Goal: Task Accomplishment & Management: Complete application form

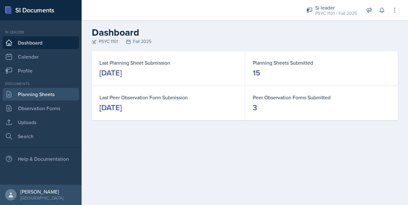
click at [24, 96] on link "Planning Sheets" at bounding box center [41, 94] width 76 height 13
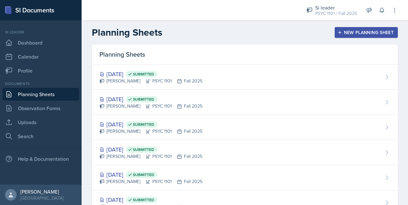
click at [338, 30] on div "New Planning Sheet" at bounding box center [365, 32] width 55 height 5
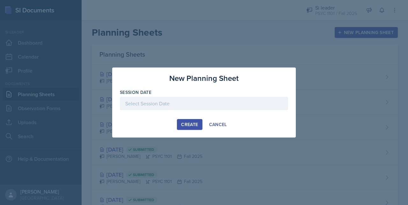
click at [171, 110] on div at bounding box center [204, 103] width 168 height 13
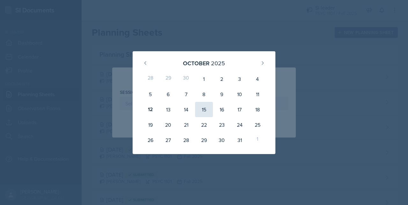
click at [202, 110] on div "15" at bounding box center [204, 109] width 18 height 15
type input "[DATE]"
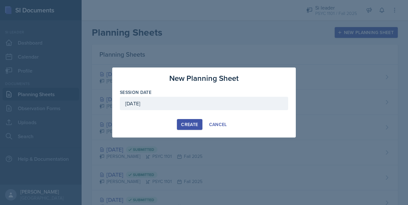
click at [193, 128] on button "Create" at bounding box center [189, 124] width 25 height 11
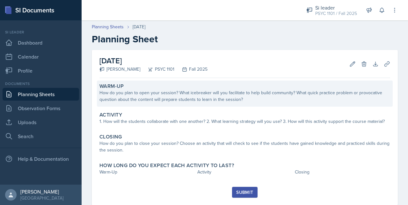
click at [145, 88] on div "Warm-Up" at bounding box center [244, 86] width 290 height 6
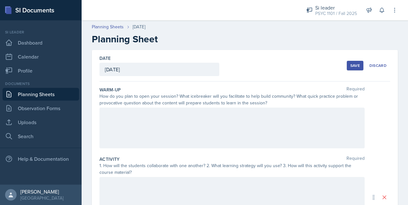
click at [93, 134] on div "Date [DATE] [DATE] 28 29 30 1 2 3 4 5 6 7 8 9 10 11 12 13 14 15 16 17 18 19 20 …" at bounding box center [245, 197] width 306 height 295
click at [116, 111] on div at bounding box center [231, 128] width 265 height 41
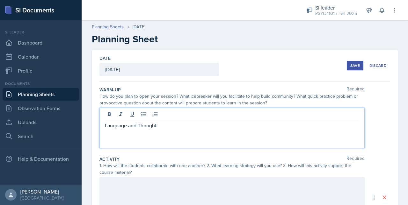
click at [350, 66] on div "Save" at bounding box center [355, 65] width 10 height 5
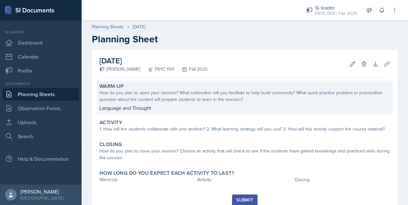
click at [167, 110] on p "Language and Thought" at bounding box center [244, 108] width 290 height 8
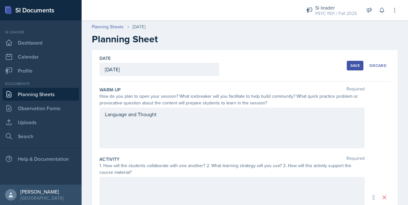
click at [160, 124] on div "Language and Thought" at bounding box center [231, 128] width 265 height 41
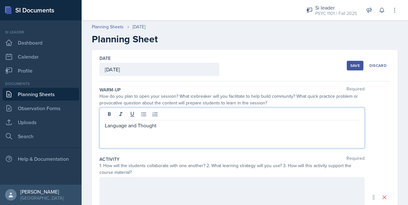
click at [164, 128] on p "Language and Thought" at bounding box center [232, 126] width 254 height 8
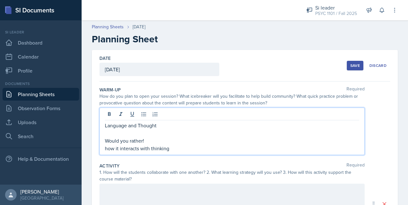
click at [147, 138] on p "Would you rather!" at bounding box center [232, 141] width 254 height 8
click at [177, 153] on div "Language and Thought Would you rather! how it interacts with thinking" at bounding box center [231, 131] width 265 height 47
drag, startPoint x: 173, startPoint y: 148, endPoint x: 169, endPoint y: 147, distance: 3.6
click at [169, 147] on p "how it interacts with thinking" at bounding box center [232, 149] width 254 height 8
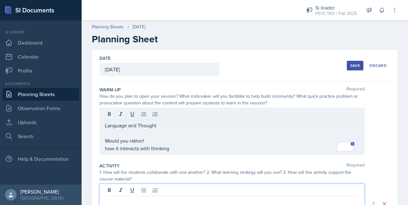
click at [110, 192] on div at bounding box center [231, 204] width 265 height 41
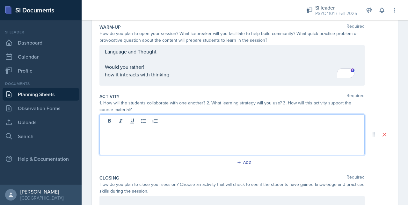
scroll to position [63, 0]
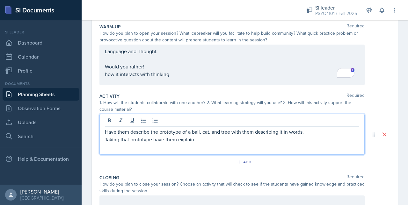
drag, startPoint x: 195, startPoint y: 138, endPoint x: 87, endPoint y: 139, distance: 107.9
click at [87, 139] on div "Date [DATE] [DATE] 28 29 30 1 2 3 4 5 6 7 8 9 10 11 12 13 14 15 16 17 18 19 20 …" at bounding box center [245, 142] width 326 height 310
click at [306, 136] on p "Scenario creation" at bounding box center [232, 140] width 254 height 8
click at [305, 131] on p "Have them describe the prototype of a ball, cat, and tree with them describing …" at bounding box center [232, 132] width 254 height 8
click at [172, 136] on p "Scenario creation" at bounding box center [232, 140] width 254 height 8
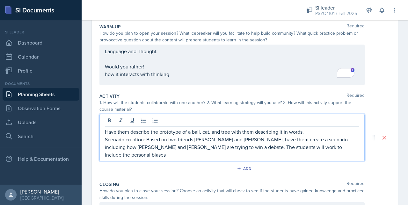
click at [160, 148] on p "Scenario creation: Based on two friends [PERSON_NAME] and [PERSON_NAME], have t…" at bounding box center [232, 147] width 254 height 23
click at [129, 154] on p "Scenario creation: Based on two friends [PERSON_NAME] and [PERSON_NAME], have t…" at bounding box center [232, 147] width 254 height 23
drag, startPoint x: 141, startPoint y: 156, endPoint x: 316, endPoint y: 149, distance: 175.6
click at [316, 149] on p "Scenario creation: Based on two friends [PERSON_NAME] and [PERSON_NAME], have t…" at bounding box center [232, 147] width 254 height 23
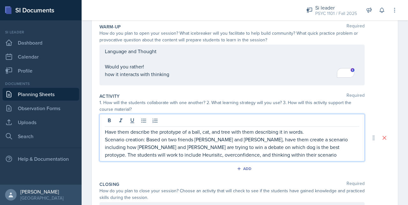
click at [225, 149] on p "Scenario creation: Based on two friends [PERSON_NAME] and [PERSON_NAME], have t…" at bounding box center [232, 147] width 254 height 23
click at [224, 145] on p "Scenario creation: Based on two friends [PERSON_NAME] and [PERSON_NAME], have t…" at bounding box center [232, 147] width 254 height 23
click at [226, 153] on p "Scenario creation: Based on two friends [PERSON_NAME] and [PERSON_NAME], have t…" at bounding box center [232, 147] width 254 height 23
click at [304, 131] on p "Have them describe the prototype of a ball, cat, and tree with them describing …" at bounding box center [232, 132] width 254 height 8
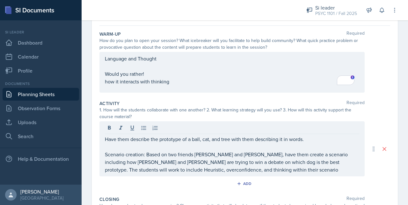
click at [166, 54] on div "Language and Thought Would you rather! how it interacts with thinking" at bounding box center [231, 72] width 265 height 41
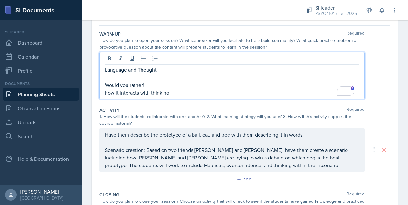
scroll to position [67, 0]
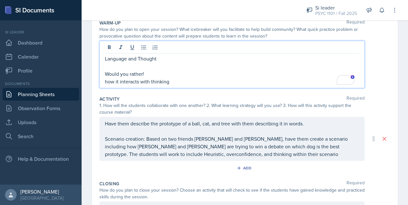
click at [164, 56] on p "Language and Thought" at bounding box center [232, 59] width 254 height 8
click at [187, 60] on p "Language and Thought (No ppt everything will be written on the board)" at bounding box center [232, 59] width 254 height 8
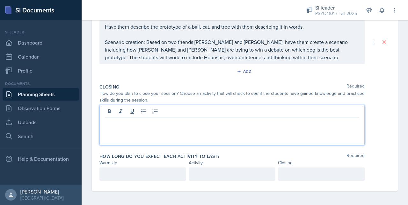
click at [139, 113] on div at bounding box center [231, 125] width 265 height 41
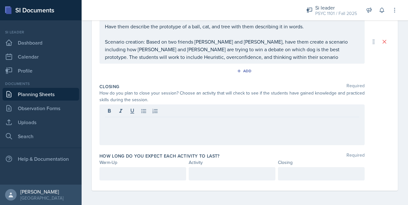
click at [384, 141] on div at bounding box center [244, 124] width 290 height 41
click at [160, 114] on div at bounding box center [231, 124] width 265 height 41
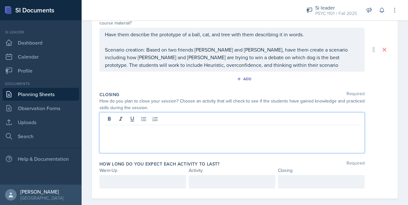
scroll to position [147, 0]
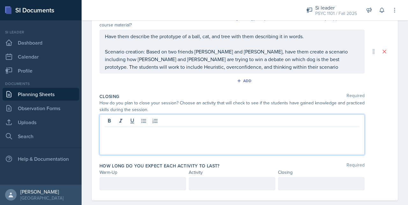
click at [228, 67] on p "Scenario creation: Based on two friends [PERSON_NAME] and [PERSON_NAME], have t…" at bounding box center [232, 59] width 254 height 23
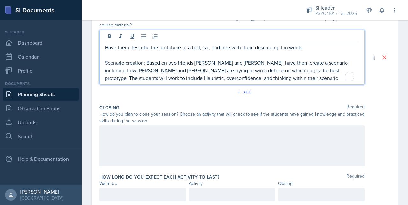
scroll to position [159, 0]
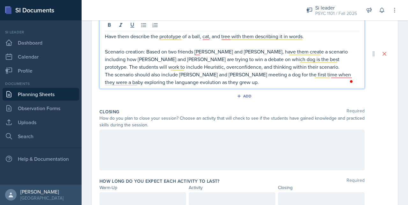
click at [134, 136] on div at bounding box center [231, 150] width 265 height 41
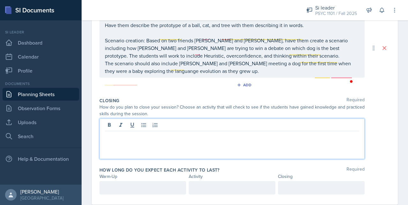
scroll to position [147, 0]
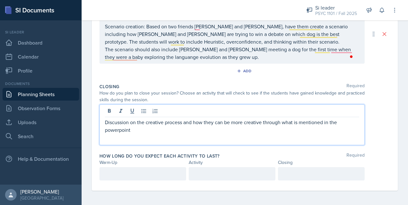
click at [116, 168] on div at bounding box center [142, 173] width 87 height 13
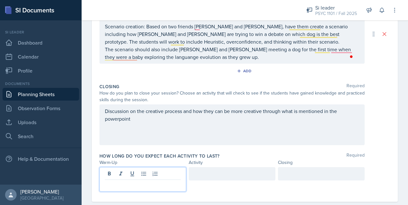
scroll to position [183, 0]
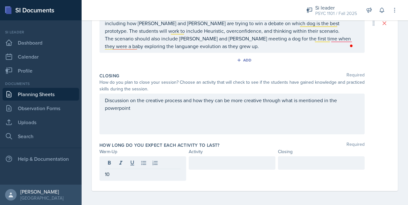
click at [196, 169] on div at bounding box center [231, 168] width 87 height 25
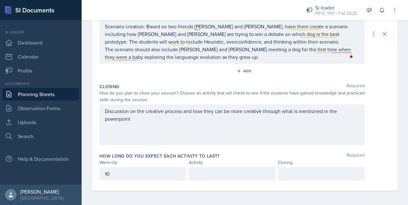
click at [195, 166] on div "How long do you expect each activity to last? Required Warm-Up Activity Closing…" at bounding box center [244, 167] width 290 height 35
click at [194, 175] on p at bounding box center [232, 174] width 76 height 8
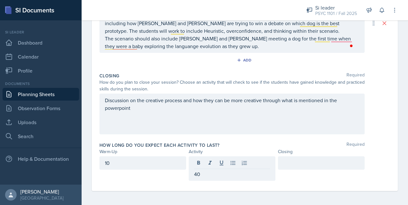
click at [291, 157] on div at bounding box center [321, 162] width 87 height 13
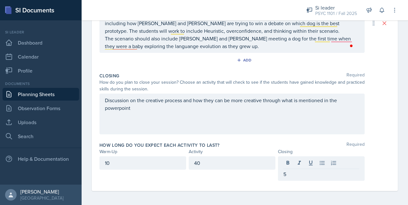
click at [223, 168] on div "40" at bounding box center [231, 162] width 87 height 13
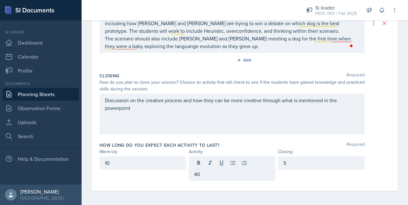
click at [225, 144] on div "How long do you expect each activity to last? Required" at bounding box center [244, 145] width 290 height 6
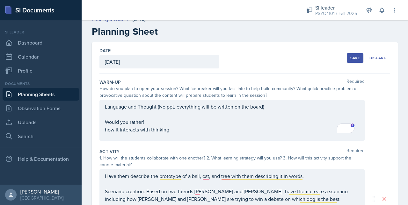
scroll to position [10, 0]
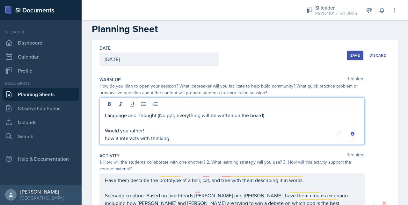
click at [149, 120] on div "Language and Thought (No ppt, everything will be written on the board) Would yo…" at bounding box center [232, 126] width 254 height 31
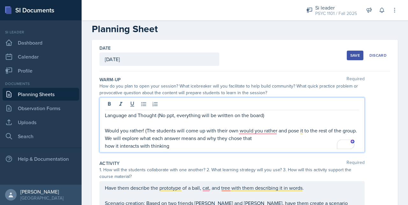
click at [252, 126] on p "To enrich screen reader interactions, please activate Accessibility in Grammarl…" at bounding box center [232, 123] width 254 height 8
click at [252, 132] on p "Would you rather! (The students will come up with their own would you rather an…" at bounding box center [232, 134] width 254 height 15
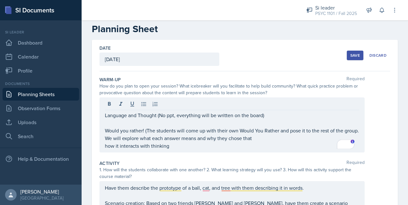
click at [350, 53] on div "Save" at bounding box center [355, 55] width 10 height 5
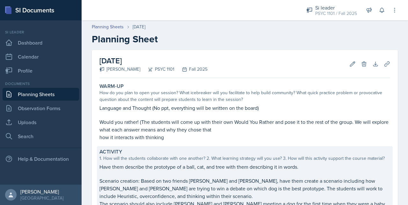
scroll to position [120, 0]
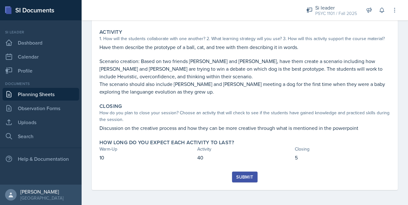
click at [232, 180] on button "Submit" at bounding box center [244, 177] width 25 height 11
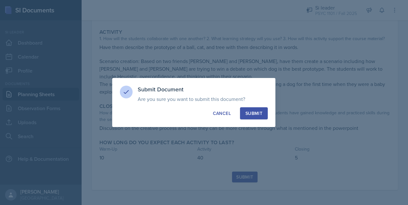
click at [254, 111] on div "Submit" at bounding box center [253, 113] width 17 height 6
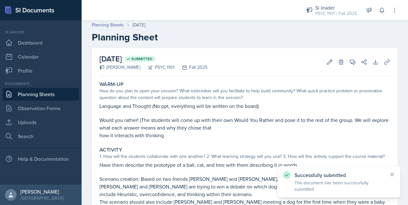
scroll to position [0, 0]
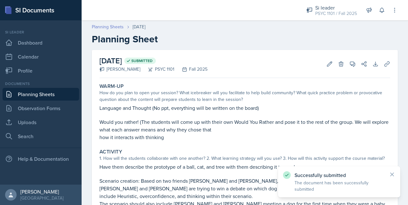
click at [99, 27] on link "Planning Sheets" at bounding box center [108, 27] width 32 height 7
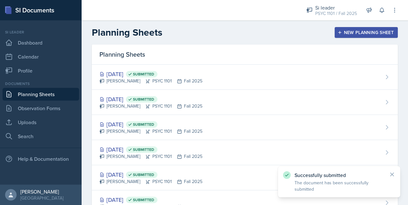
click at [345, 35] on div "New Planning Sheet" at bounding box center [365, 32] width 55 height 5
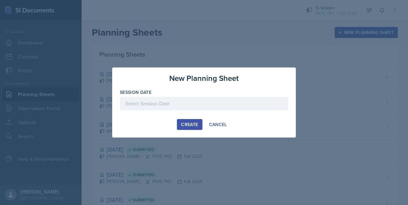
click at [207, 109] on div at bounding box center [204, 103] width 168 height 13
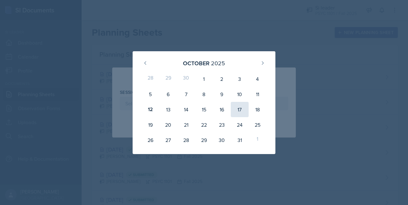
click at [243, 106] on div "17" at bounding box center [240, 109] width 18 height 15
type input "[DATE]"
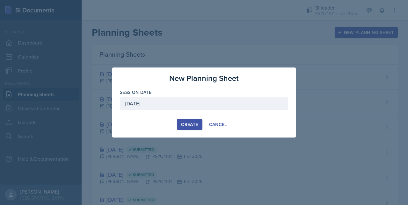
click at [192, 124] on div "Create" at bounding box center [189, 124] width 17 height 5
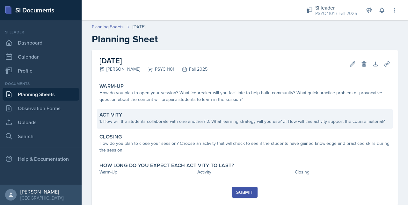
click at [174, 117] on div "Activity" at bounding box center [244, 115] width 290 height 6
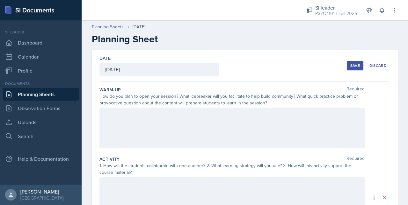
click at [164, 112] on div at bounding box center [231, 128] width 265 height 41
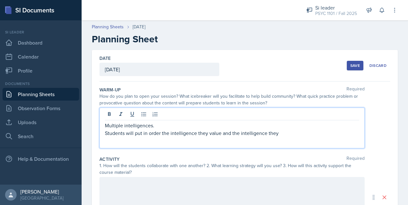
scroll to position [25, 0]
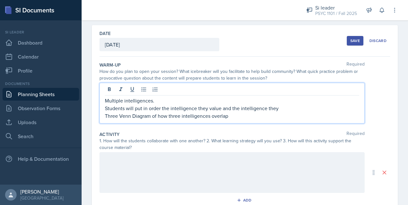
click at [286, 106] on p "Students will put in order the intelligence they value and the intelligence they" at bounding box center [232, 108] width 254 height 8
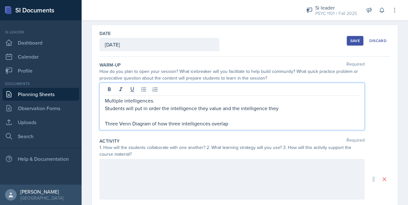
click at [118, 125] on p "Three Venn Diagram of how three intelligences overlap" at bounding box center [232, 124] width 254 height 8
click at [118, 124] on p "Three way Venn Diagram of how three intelligences overlap" at bounding box center [232, 124] width 254 height 8
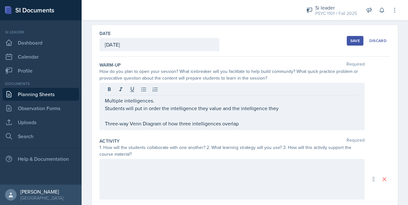
click at [132, 170] on div at bounding box center [231, 179] width 265 height 41
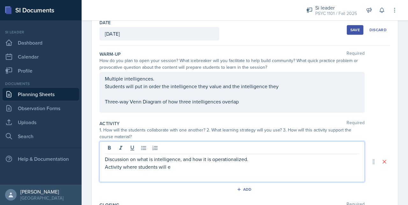
scroll to position [42, 0]
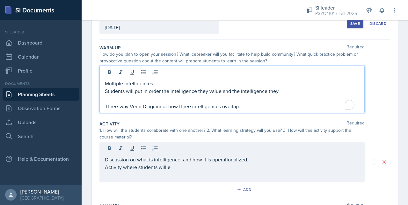
drag, startPoint x: 227, startPoint y: 106, endPoint x: 119, endPoint y: 112, distance: 107.8
click at [119, 112] on div "Multiple intelligences. Students will put in order the intelligence they value …" at bounding box center [231, 89] width 265 height 47
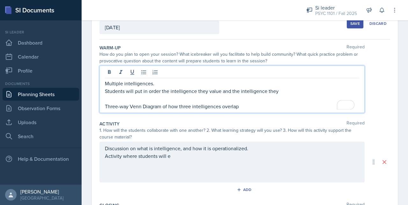
click at [107, 105] on p "Three-way Venn Diagram of how three intelligences overlap" at bounding box center [232, 107] width 254 height 8
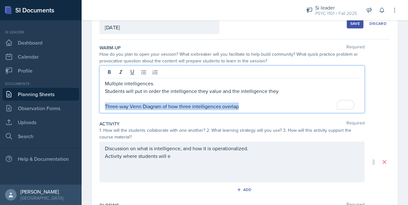
click at [107, 105] on p "Three-way Venn Diagram of how three intelligences overlap" at bounding box center [232, 107] width 254 height 8
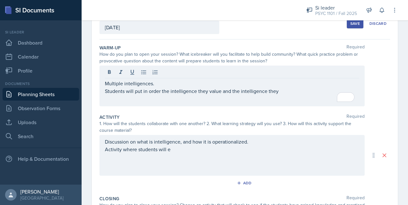
click at [104, 143] on div "Discussion on what is intelligence, and how it is operationalized. Activity whe…" at bounding box center [231, 155] width 265 height 41
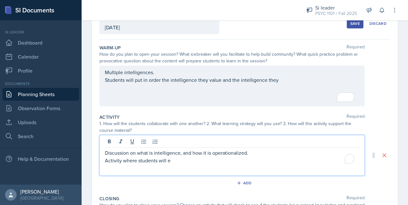
scroll to position [53, 0]
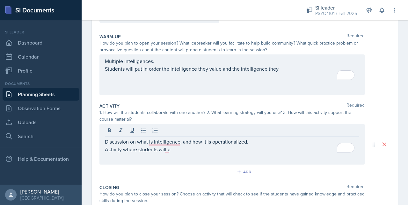
click at [104, 142] on div "Discussion on what is intelligence, and how it is operationalized. Activity whe…" at bounding box center [231, 144] width 265 height 41
click at [104, 140] on div "Discussion on what is intelligence, and how it is operationalized. Activity whe…" at bounding box center [231, 144] width 265 height 41
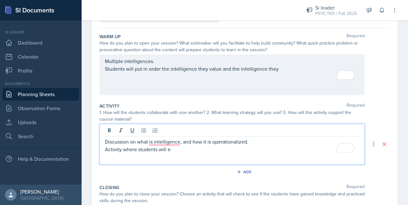
click at [106, 140] on p "Discussion on what is intelligence, and how it is operationalized." at bounding box center [232, 142] width 254 height 8
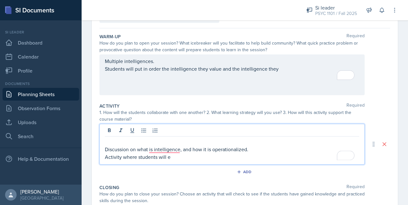
click at [104, 142] on div "Discussion on what is intelligence, and how it is operationalized. Activity whe…" at bounding box center [231, 144] width 265 height 41
click at [107, 141] on p "To enrich screen reader interactions, please activate Accessibility in Grammarl…" at bounding box center [232, 142] width 254 height 8
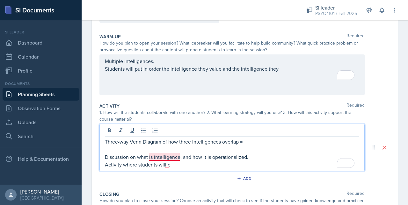
click at [165, 157] on p "Discussion on what is intelligence, and how it is operationalized." at bounding box center [232, 157] width 254 height 8
click at [246, 155] on p "Discussion on what intelligence is, and how it is operationalized." at bounding box center [232, 157] width 254 height 8
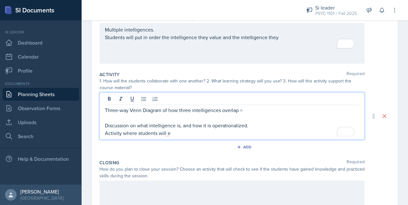
scroll to position [87, 0]
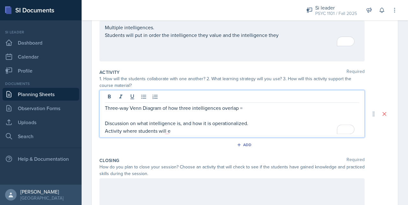
click at [249, 123] on p "Discussion on what intelligence is, and how it is operationalized." at bounding box center [232, 123] width 254 height 8
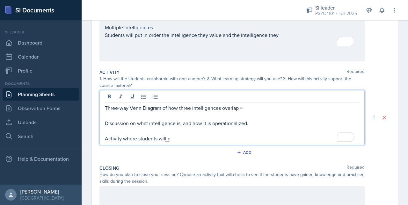
click at [177, 139] on p "Activity where students will e" at bounding box center [232, 139] width 254 height 8
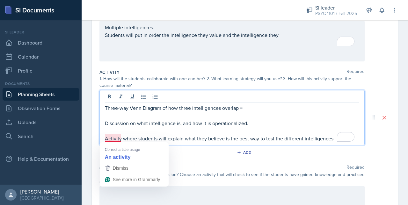
click at [113, 135] on p "Activity where students will explain what they believe is the best way to test …" at bounding box center [232, 139] width 254 height 8
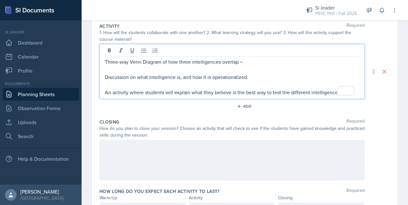
scroll to position [145, 0]
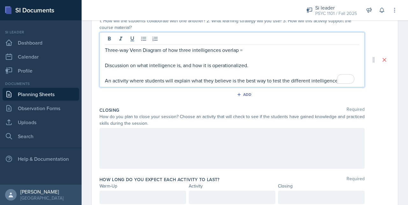
click at [131, 143] on div at bounding box center [231, 148] width 265 height 41
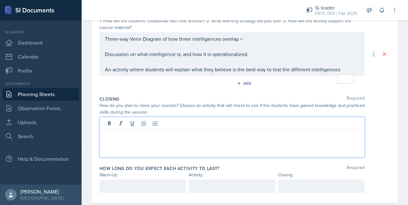
scroll to position [156, 0]
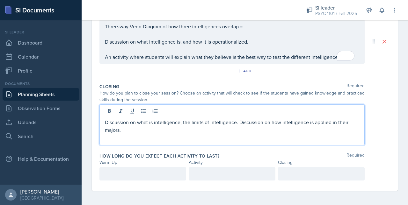
click at [283, 172] on p at bounding box center [321, 174] width 76 height 8
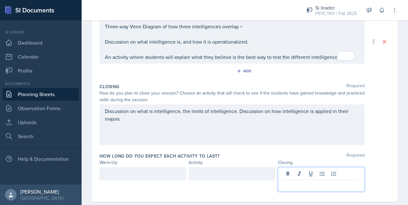
scroll to position [168, 0]
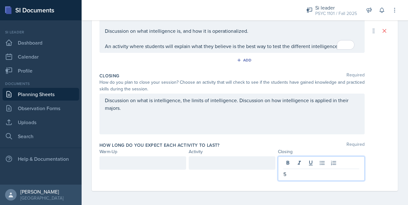
click at [246, 163] on div at bounding box center [231, 162] width 87 height 13
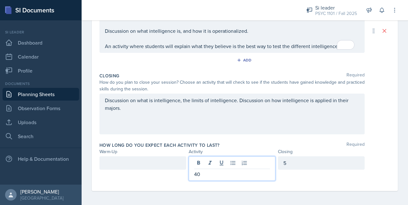
click at [145, 160] on div at bounding box center [142, 162] width 87 height 13
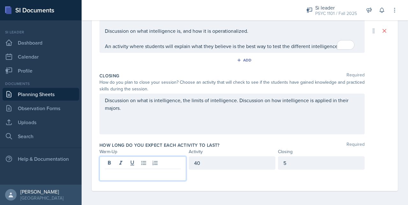
click at [204, 165] on div "40" at bounding box center [231, 162] width 87 height 13
click at [143, 162] on div at bounding box center [142, 168] width 87 height 25
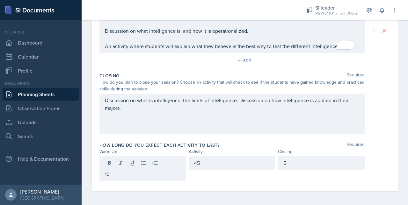
click at [162, 153] on div "Warm-Up" at bounding box center [142, 151] width 87 height 7
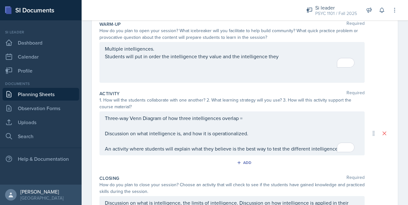
scroll to position [66, 0]
click at [292, 142] on p "To enrich screen reader interactions, please activate Accessibility in Grammarl…" at bounding box center [232, 141] width 254 height 8
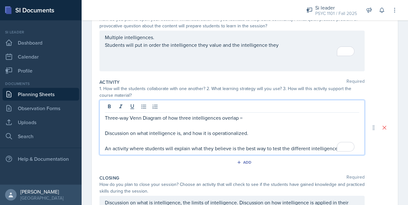
click at [334, 151] on p "An activity where students will explain what they believe is the best way to te…" at bounding box center [232, 149] width 254 height 8
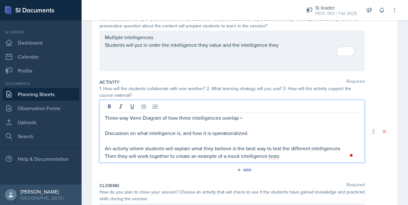
click at [271, 160] on div "Three-way Venn Diagram of how three intelligences overlap = Discussion on what …" at bounding box center [231, 131] width 265 height 63
click at [271, 155] on p "Then they will work together to create an example of a mock intelligence tests" at bounding box center [232, 156] width 254 height 8
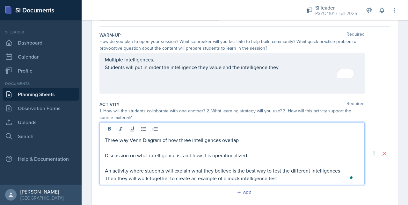
scroll to position [54, 0]
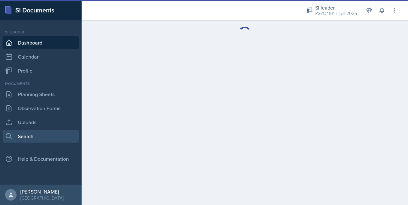
click at [31, 135] on link "Search" at bounding box center [41, 136] width 76 height 13
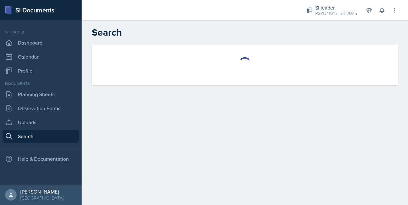
select select "all"
select select "1"
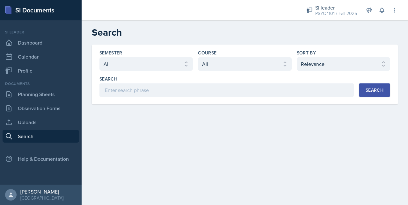
click at [121, 82] on div "Search" at bounding box center [226, 86] width 254 height 21
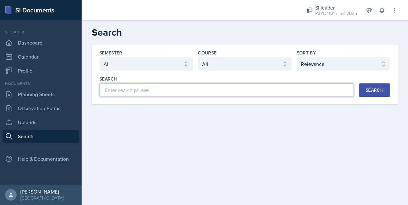
click at [119, 88] on input at bounding box center [226, 89] width 254 height 13
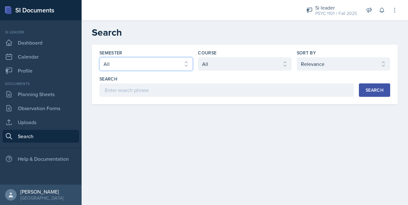
click at [152, 67] on select "Select semester All Fall 2025 Summer 2025 Spring 2025 Fall 2024 Summer 2024 Spr…" at bounding box center [145, 63] width 93 height 13
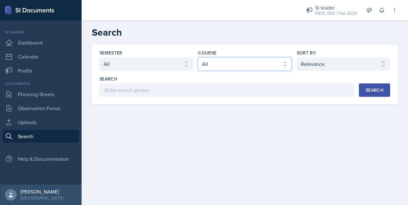
click at [225, 64] on select "Select course All ACCT 2101 ACCT 2102 ACCT 4050 ANTH 1102 ANTH 3301 ARCH 1000 A…" at bounding box center [244, 63] width 93 height 13
select select "93a945cf-eb40-40a1-82f0-d0905c6d75b7"
click at [198, 57] on select "Select course All ACCT 2101 ACCT 2102 ACCT 4050 ANTH 1102 ANTH 3301 ARCH 1000 A…" at bounding box center [244, 63] width 93 height 13
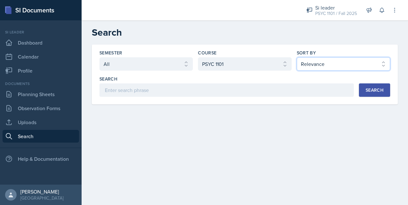
click at [329, 70] on select "Select sort by Relevance Document Date (Asc) Document Date (Desc)" at bounding box center [342, 63] width 93 height 13
click at [327, 67] on select "Select sort by Relevance Document Date (Asc) Document Date (Desc)" at bounding box center [342, 63] width 93 height 13
click at [257, 97] on div "Semester Select semester All Fall 2025 Summer 2025 Spring 2025 Fall 2024 Summer…" at bounding box center [245, 75] width 306 height 60
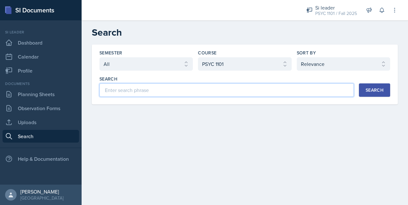
click at [257, 95] on input at bounding box center [226, 89] width 254 height 13
type input "thinking"
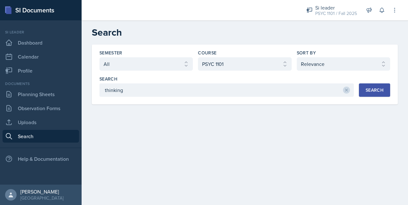
click at [362, 86] on button "Search" at bounding box center [374, 89] width 31 height 13
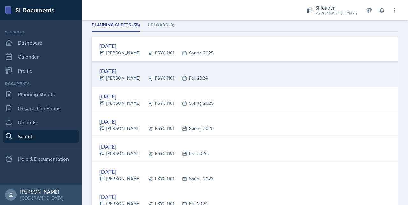
scroll to position [91, 0]
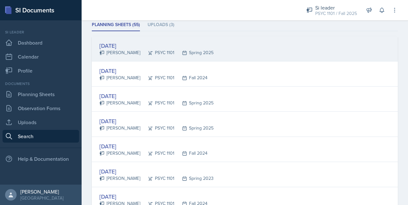
click at [149, 50] on div "PSYC 1101" at bounding box center [157, 52] width 34 height 7
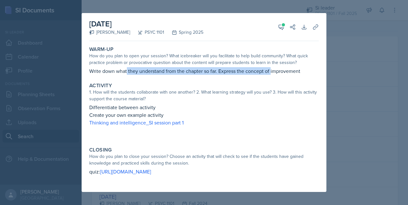
drag, startPoint x: 127, startPoint y: 63, endPoint x: 271, endPoint y: 72, distance: 144.5
click at [271, 72] on div "Warm-Up How do you plan to open your session? What icebreaker will you facilita…" at bounding box center [204, 61] width 234 height 34
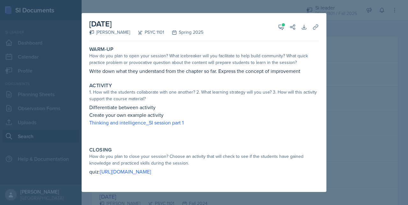
drag, startPoint x: 271, startPoint y: 72, endPoint x: 254, endPoint y: 124, distance: 54.5
click at [254, 126] on p at bounding box center [203, 129] width 229 height 6
click at [150, 170] on link "https://create.kahoot.it/share/thinking-and-intelligence-quiz-part-1-si-session…" at bounding box center [125, 171] width 51 height 7
click at [302, 25] on icon at bounding box center [304, 27] width 4 height 4
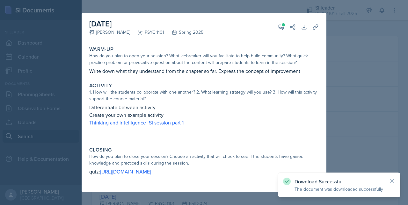
click at [193, 82] on div "Activity" at bounding box center [203, 85] width 229 height 6
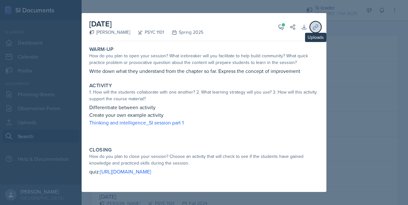
click at [314, 25] on icon at bounding box center [315, 27] width 5 height 5
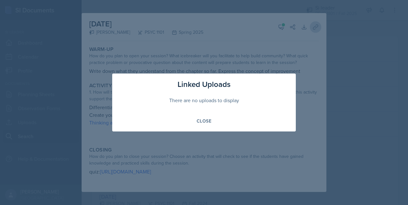
click at [314, 25] on div at bounding box center [204, 102] width 408 height 205
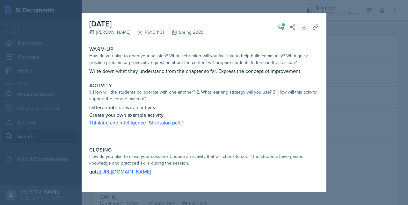
click at [139, 126] on p at bounding box center [203, 129] width 229 height 6
click at [139, 114] on p "Create your own example activity" at bounding box center [203, 115] width 229 height 8
click at [137, 119] on link "Thinking and intelligence_SI session part 1" at bounding box center [136, 122] width 94 height 7
click at [338, 61] on div at bounding box center [204, 102] width 408 height 205
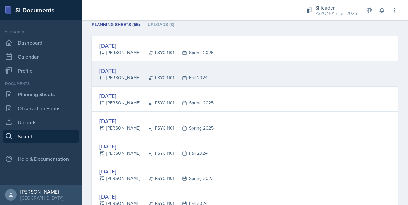
click at [148, 76] on icon at bounding box center [150, 78] width 4 height 4
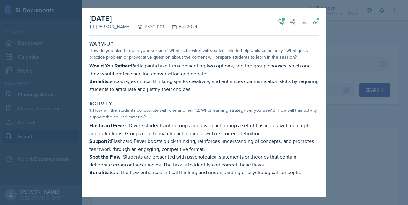
select select "all"
select select "93a945cf-eb40-40a1-82f0-d0905c6d75b7"
select select "1"
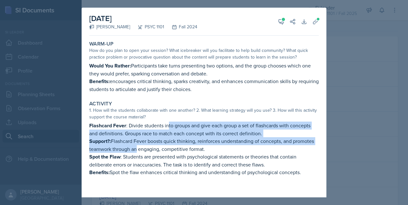
drag, startPoint x: 168, startPoint y: 126, endPoint x: 156, endPoint y: 149, distance: 25.3
click at [156, 149] on div "Flashcard Fever : Divide students into groups and give each group a set of flas…" at bounding box center [203, 155] width 229 height 67
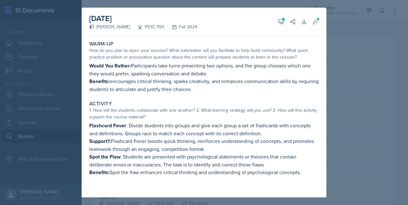
drag, startPoint x: 156, startPoint y: 149, endPoint x: 134, endPoint y: 188, distance: 44.9
click at [134, 188] on p at bounding box center [203, 186] width 229 height 6
click at [315, 19] on button "Uploads" at bounding box center [314, 21] width 11 height 11
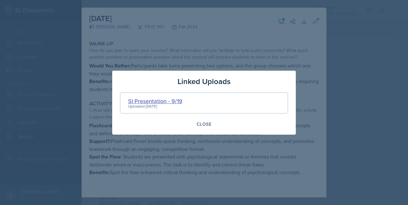
click at [142, 102] on div "SI Presentation - 9/19" at bounding box center [155, 101] width 54 height 9
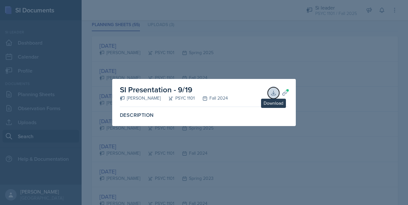
click at [274, 94] on icon at bounding box center [273, 93] width 6 height 6
click at [278, 56] on div at bounding box center [204, 102] width 408 height 205
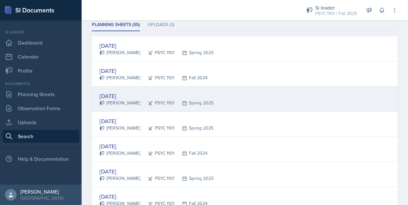
click at [121, 98] on div "Mar 27th, 2025" at bounding box center [156, 96] width 114 height 9
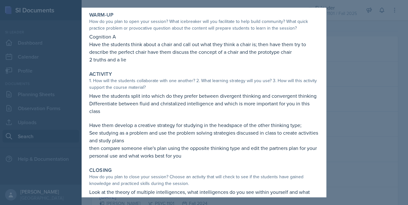
scroll to position [30, 0]
click at [336, 112] on div at bounding box center [204, 102] width 408 height 205
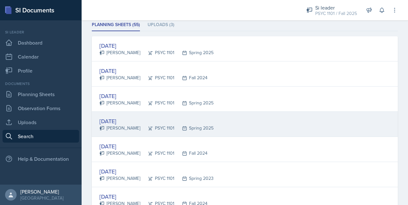
click at [125, 122] on div "Jan 16th, 2025" at bounding box center [156, 121] width 114 height 9
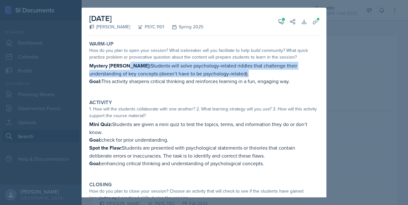
drag, startPoint x: 125, startPoint y: 67, endPoint x: 238, endPoint y: 75, distance: 113.7
click at [238, 75] on p "Mystery Riddle: Students will solve psychology-related riddles that challenge t…" at bounding box center [203, 70] width 229 height 16
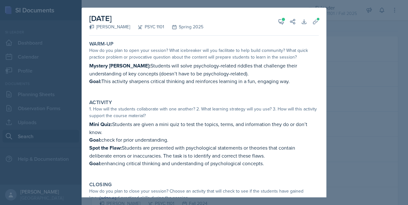
drag, startPoint x: 238, startPoint y: 75, endPoint x: 219, endPoint y: 102, distance: 32.6
click at [219, 102] on div "Activity" at bounding box center [203, 102] width 229 height 6
click at [366, 112] on div at bounding box center [204, 102] width 408 height 205
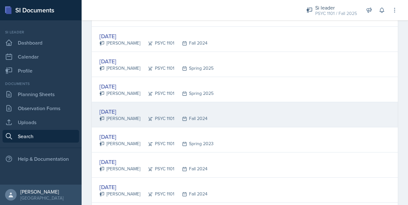
scroll to position [126, 0]
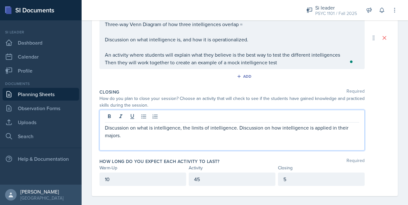
click at [279, 115] on div "Discussion on what is intelligence, the limits of intelligence. Discussion on h…" at bounding box center [231, 130] width 265 height 41
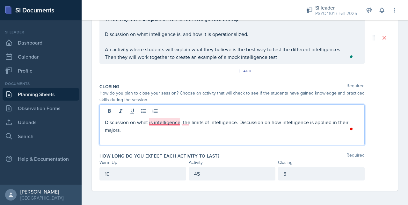
click at [164, 118] on p "Discussion on what is intelligence, the limits of intelligence. Discussion on h…" at bounding box center [232, 125] width 254 height 15
click at [153, 127] on p "Discussion on what intelligence is, and the limits of intelligence. Discussion …" at bounding box center [232, 125] width 254 height 15
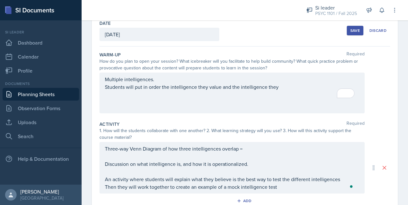
scroll to position [34, 0]
click at [354, 33] on div "Save" at bounding box center [355, 31] width 10 height 5
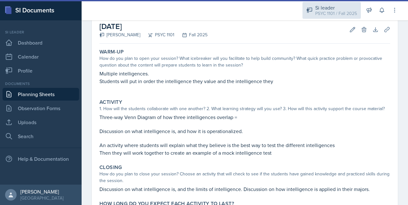
scroll to position [37, 0]
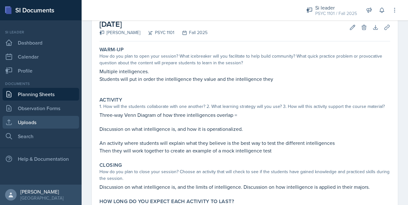
click at [32, 118] on link "Uploads" at bounding box center [41, 122] width 76 height 13
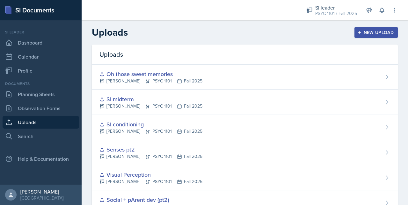
click at [368, 27] on button "New Upload" at bounding box center [376, 32] width 44 height 11
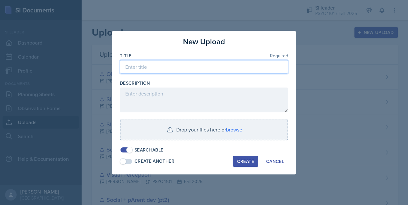
drag, startPoint x: 164, startPoint y: 63, endPoint x: 160, endPoint y: 60, distance: 5.4
click at [160, 60] on div "Title Required" at bounding box center [204, 66] width 168 height 27
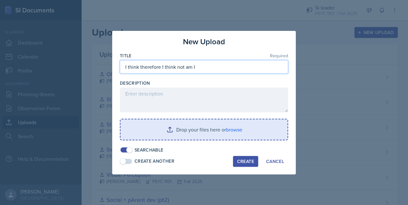
type input "I think therefore I think not am I"
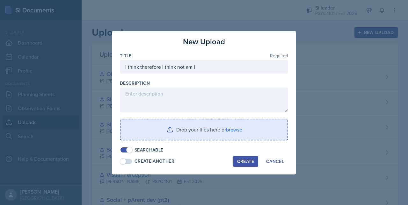
click at [229, 130] on input "file" at bounding box center [203, 129] width 167 height 20
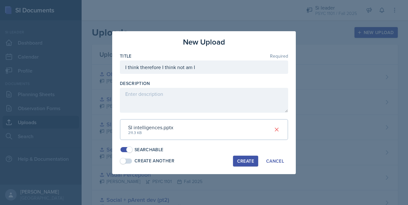
click at [242, 161] on div "Create" at bounding box center [245, 161] width 17 height 5
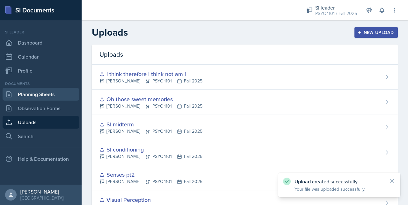
click at [37, 99] on link "Planning Sheets" at bounding box center [41, 94] width 76 height 13
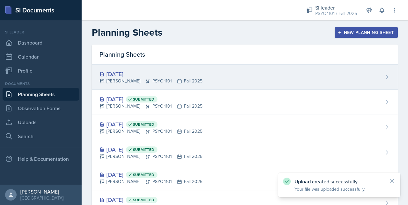
click at [177, 72] on div "[DATE]" at bounding box center [150, 74] width 103 height 9
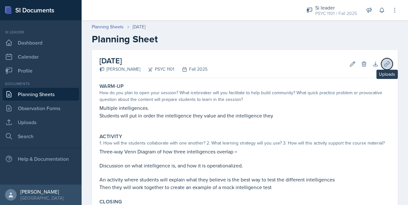
click at [383, 62] on icon at bounding box center [386, 64] width 6 height 6
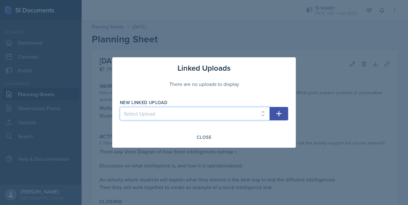
click at [250, 110] on select "Select Upload 08-15 Mock Sesh F.Se 2 (chap 3) F.Se - 1 F.Se ch3 jeopady Phys $ …" at bounding box center [195, 113] width 150 height 13
select select "2c1f81c2-d16c-467c-b062-56d906e47160"
click at [120, 107] on select "Select Upload 08-15 Mock Sesh F.Se 2 (chap 3) F.Se - 1 F.Se ch3 jeopady Phys $ …" at bounding box center [195, 113] width 150 height 13
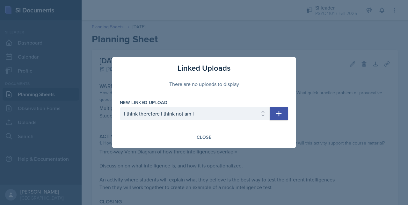
click at [277, 119] on button "button" at bounding box center [278, 113] width 18 height 13
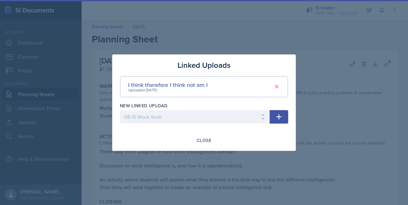
select select
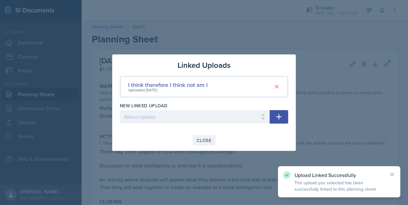
click at [201, 142] on div "Close" at bounding box center [203, 140] width 15 height 5
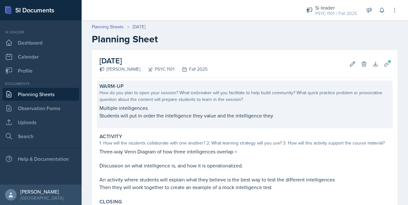
scroll to position [96, 0]
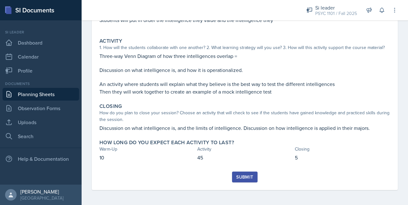
click at [236, 178] on div "Submit" at bounding box center [244, 176] width 17 height 5
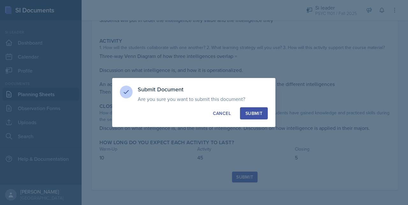
click at [248, 117] on button "Submit" at bounding box center [254, 113] width 28 height 12
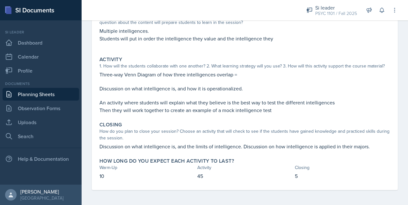
scroll to position [0, 0]
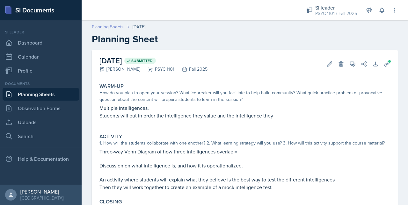
click at [111, 26] on link "Planning Sheets" at bounding box center [108, 27] width 32 height 7
